Goal: Task Accomplishment & Management: Use online tool/utility

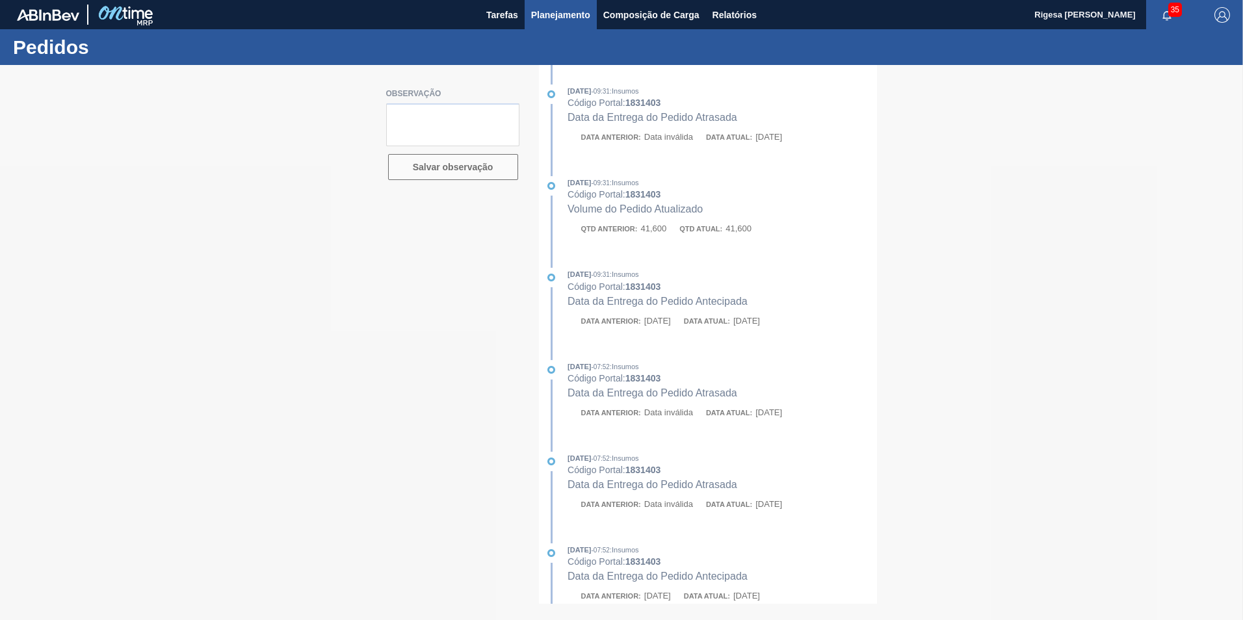
click at [571, 15] on span "Planejamento" at bounding box center [560, 15] width 59 height 16
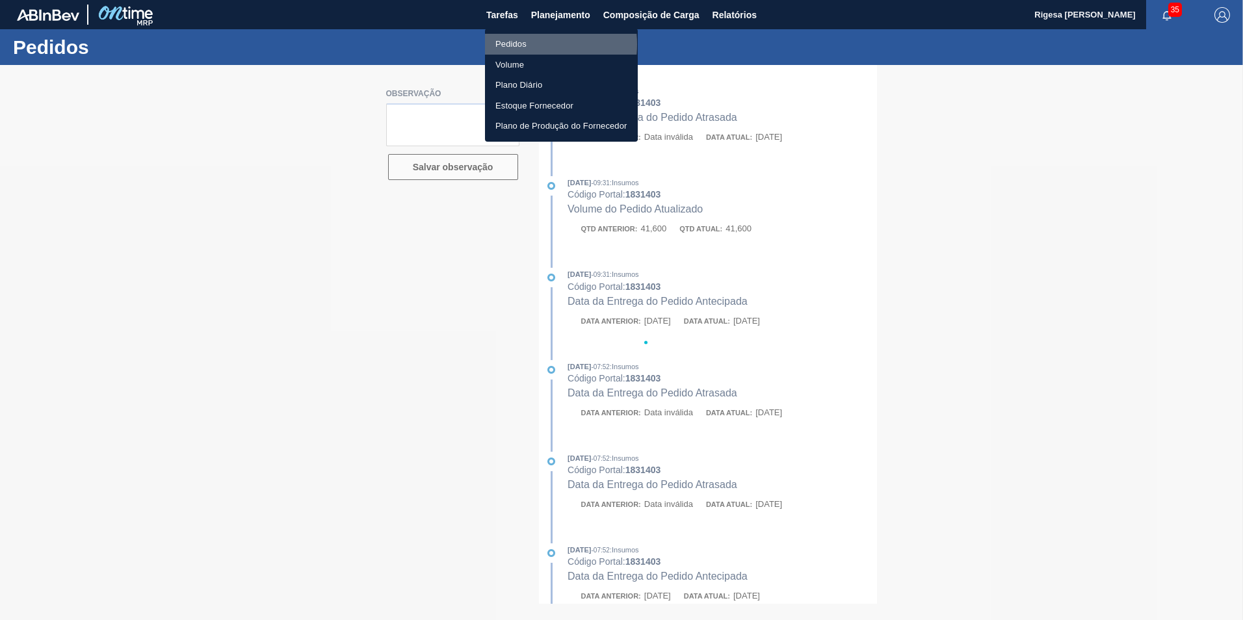
click at [516, 44] on li "Pedidos" at bounding box center [561, 44] width 153 height 21
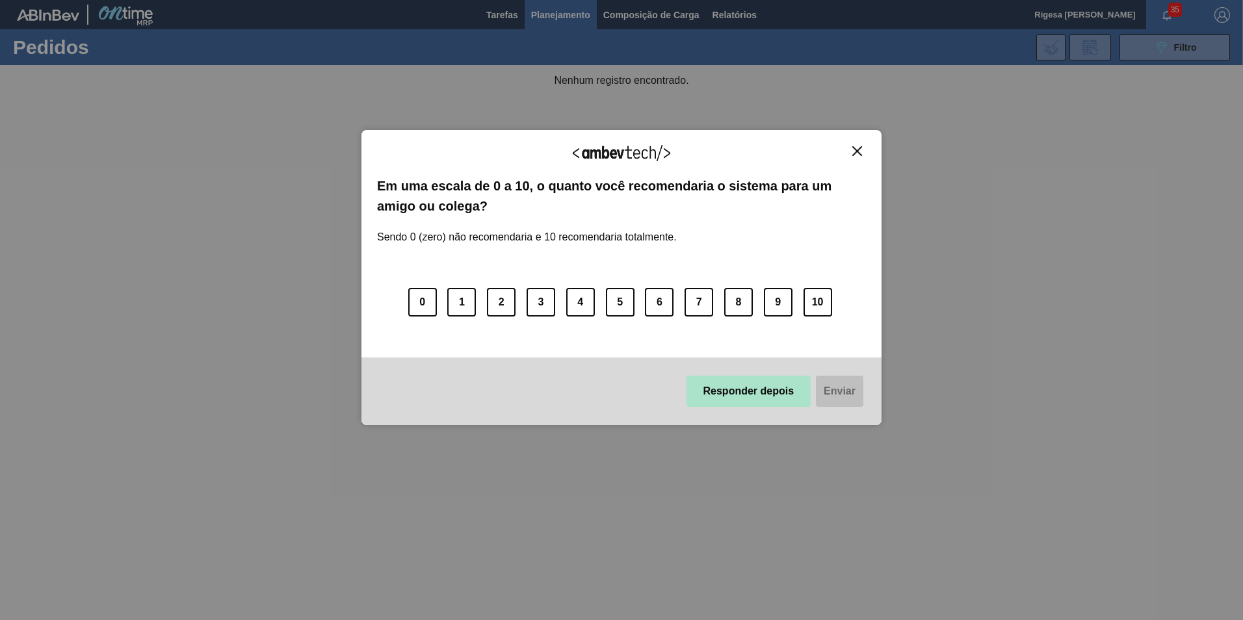
click at [757, 390] on button "Responder depois" at bounding box center [749, 391] width 125 height 31
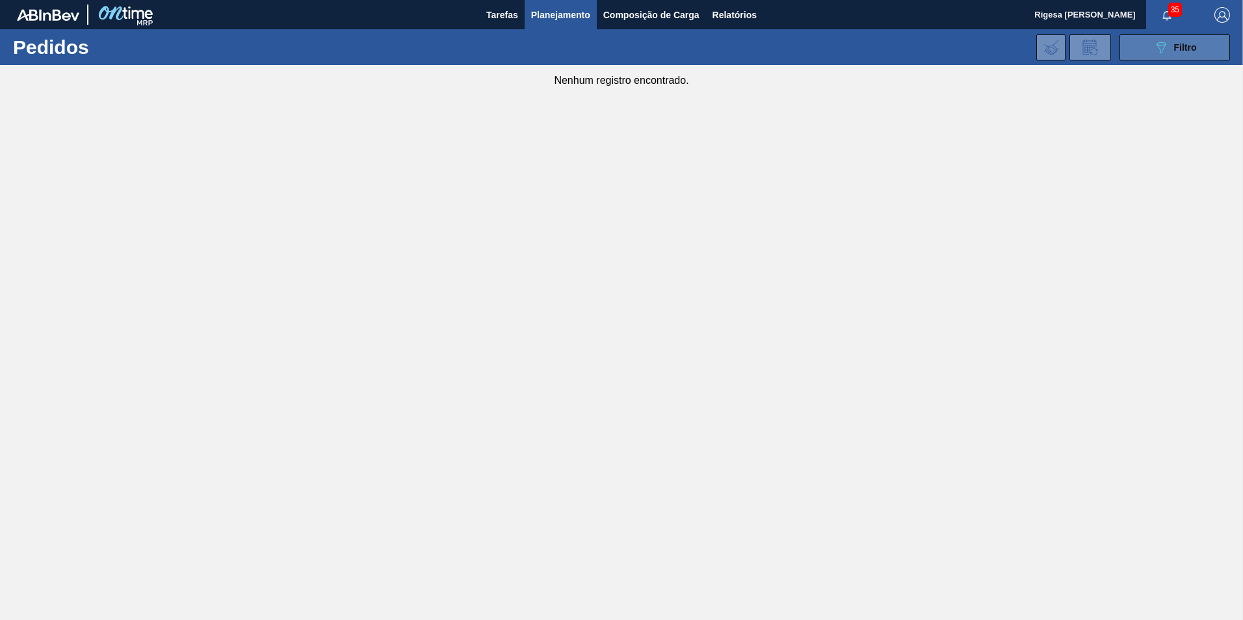
click at [1131, 51] on button "089F7B8B-B2A5-4AFE-B5C0-19BA573D28AC Filtro" at bounding box center [1175, 47] width 111 height 26
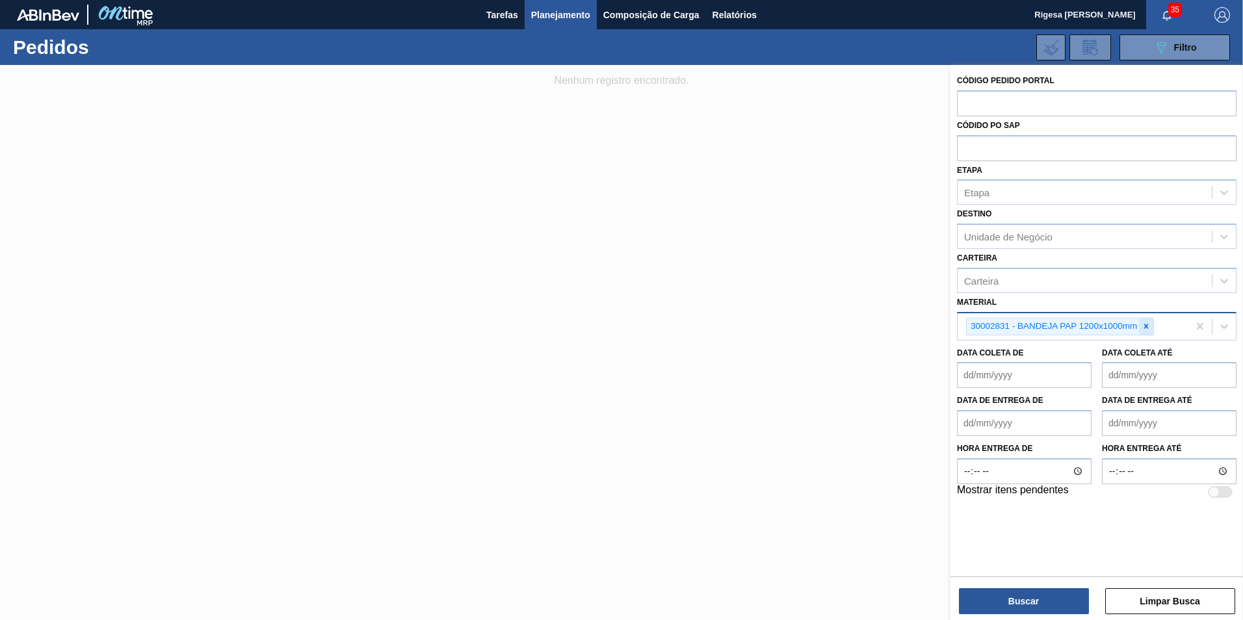
click at [1150, 326] on icon at bounding box center [1146, 326] width 9 height 9
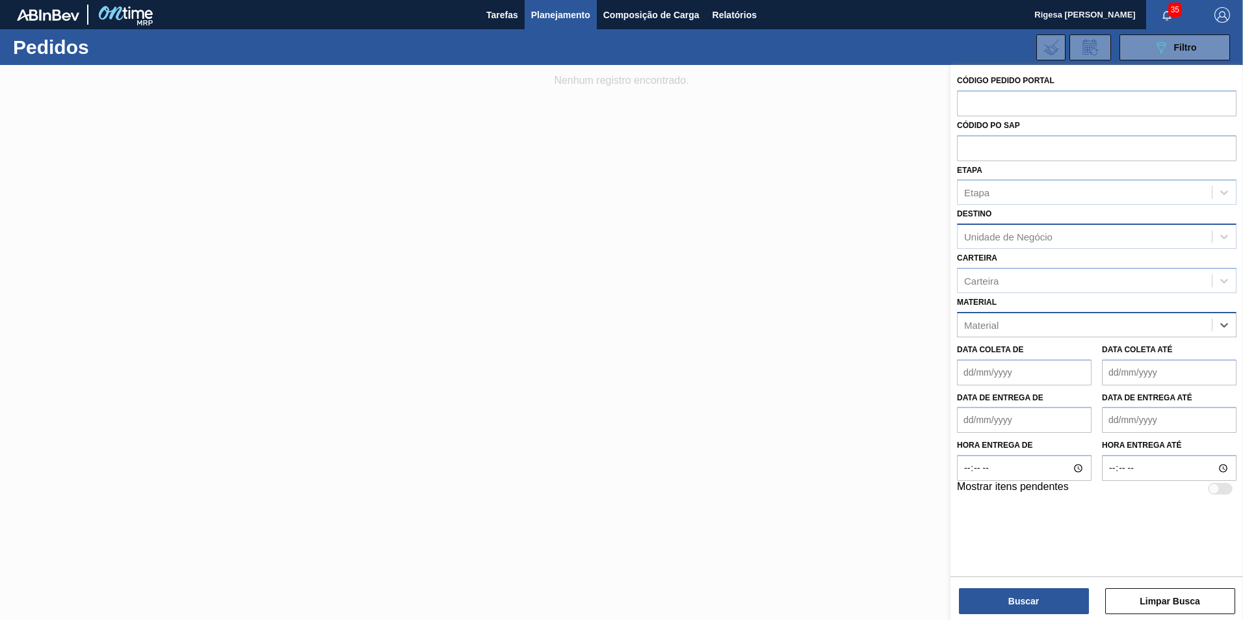
click at [1043, 240] on div "Unidade de Negócio" at bounding box center [1008, 236] width 88 height 11
click at [1043, 238] on div "Unidade de Negócio" at bounding box center [1008, 236] width 88 height 11
click at [1028, 285] on div "Carteira" at bounding box center [1085, 280] width 254 height 19
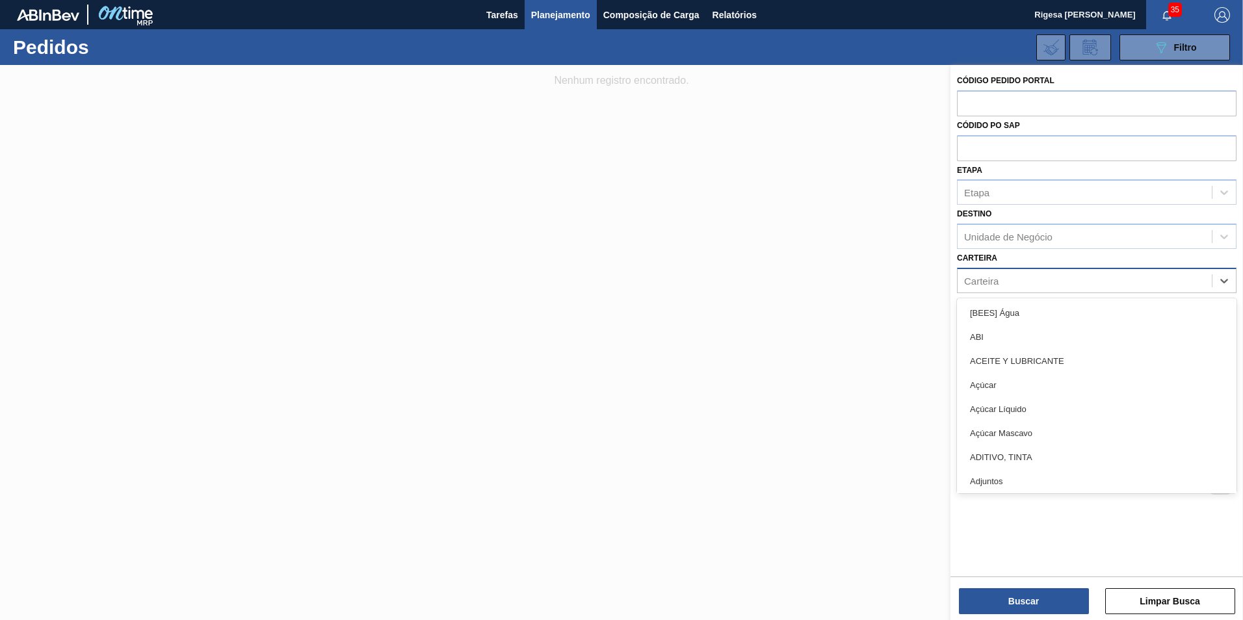
click at [1029, 275] on div "Carteira" at bounding box center [1085, 280] width 254 height 19
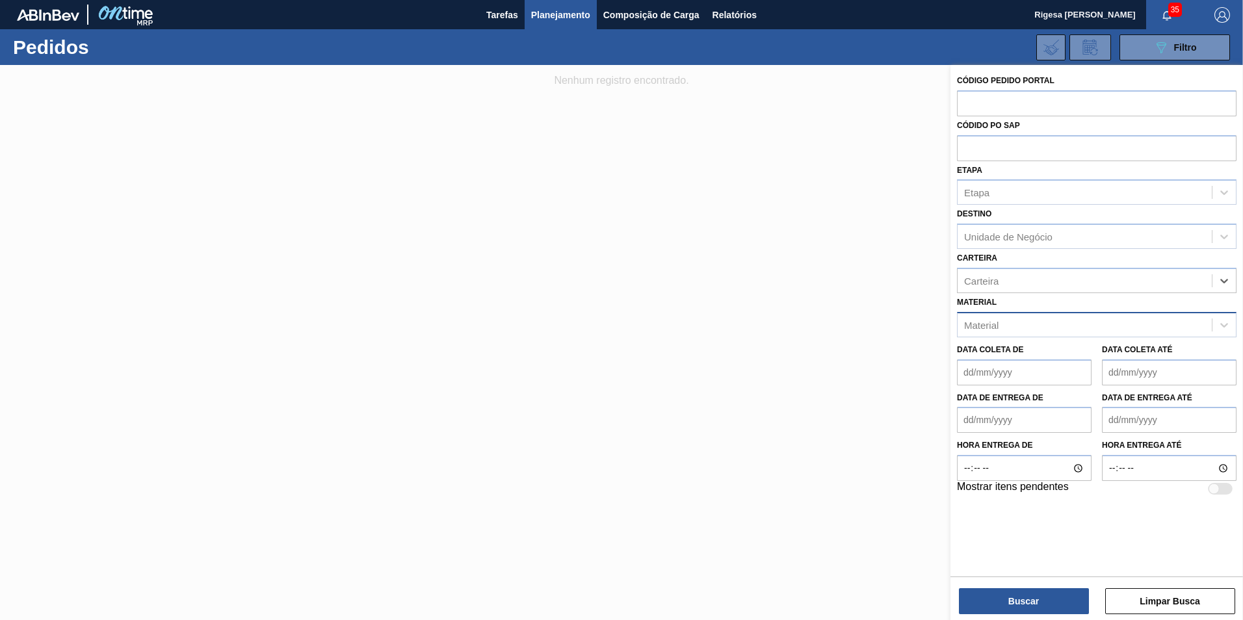
click at [1002, 330] on div "Material" at bounding box center [1085, 324] width 254 height 19
click at [1003, 325] on div "Material" at bounding box center [1085, 324] width 254 height 19
click at [1004, 188] on div "Etapa" at bounding box center [1085, 192] width 254 height 19
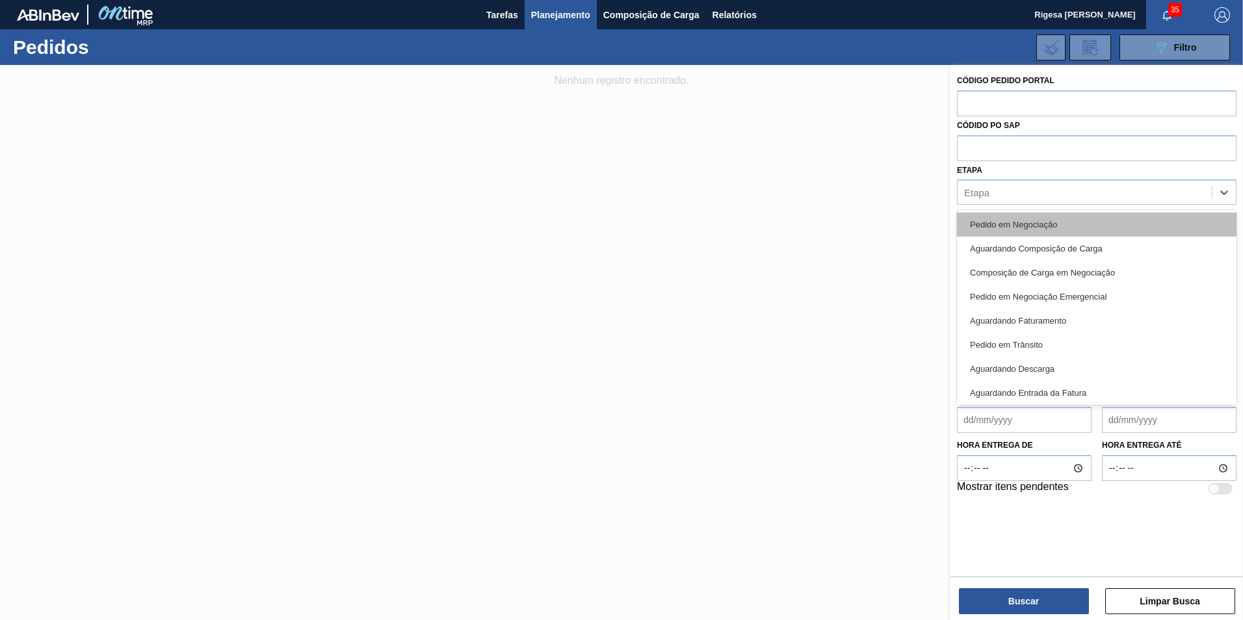
click at [1003, 224] on div "Pedido em Negociação" at bounding box center [1097, 225] width 280 height 24
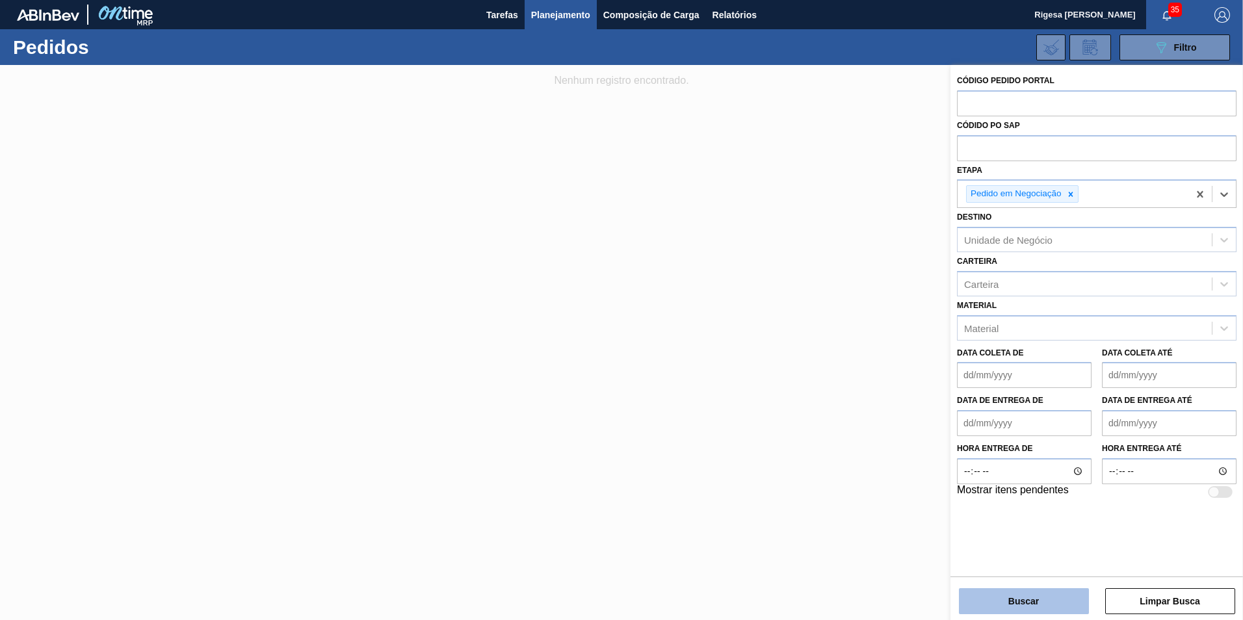
click at [1038, 599] on button "Buscar" at bounding box center [1024, 601] width 130 height 26
